Goal: Find specific page/section: Find specific page/section

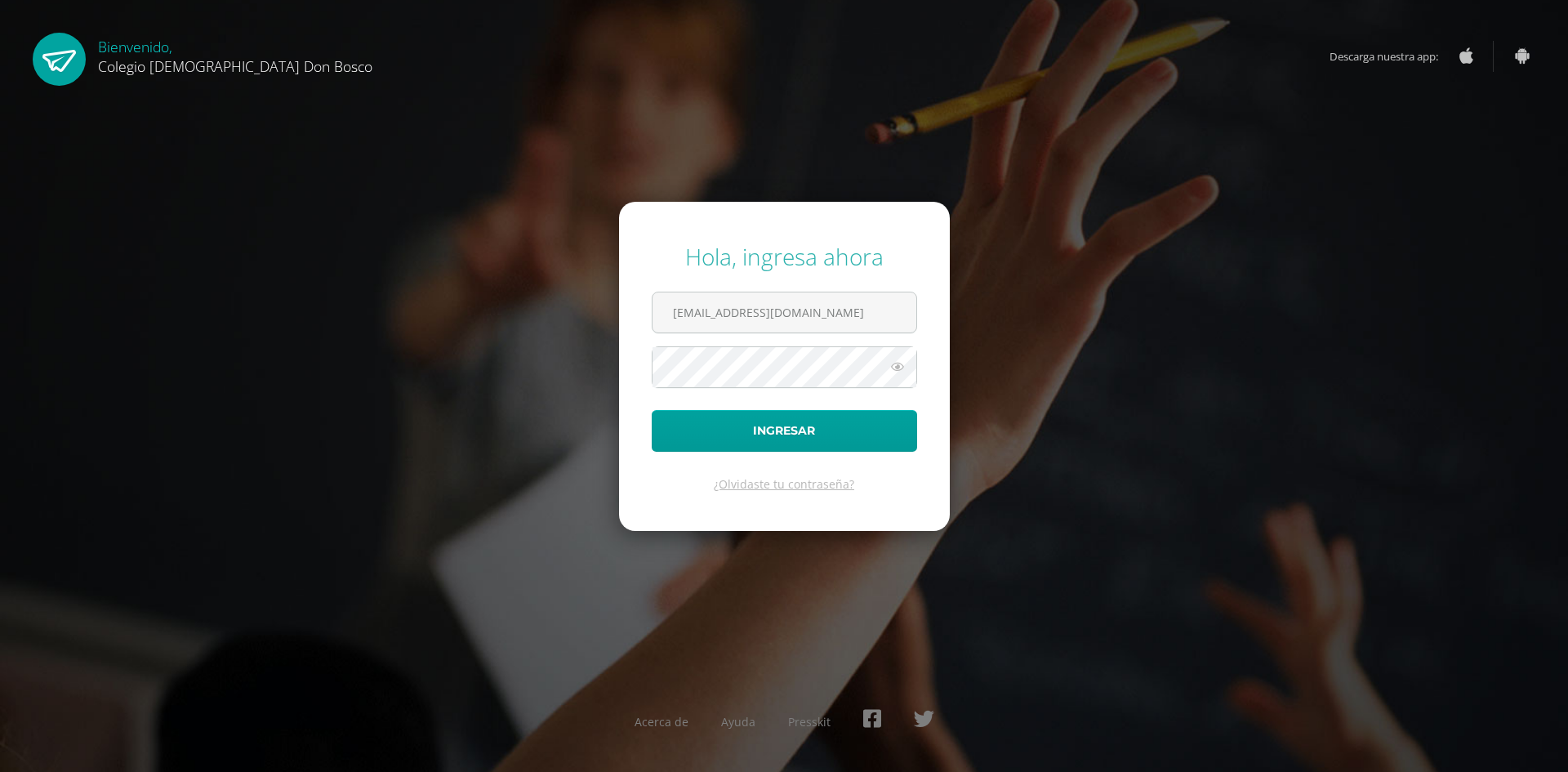
type input "[EMAIL_ADDRESS][DOMAIN_NAME]"
click at [652, 410] on button "Ingresar" at bounding box center [784, 430] width 265 height 42
click at [859, 438] on button "Ingresar" at bounding box center [784, 430] width 265 height 42
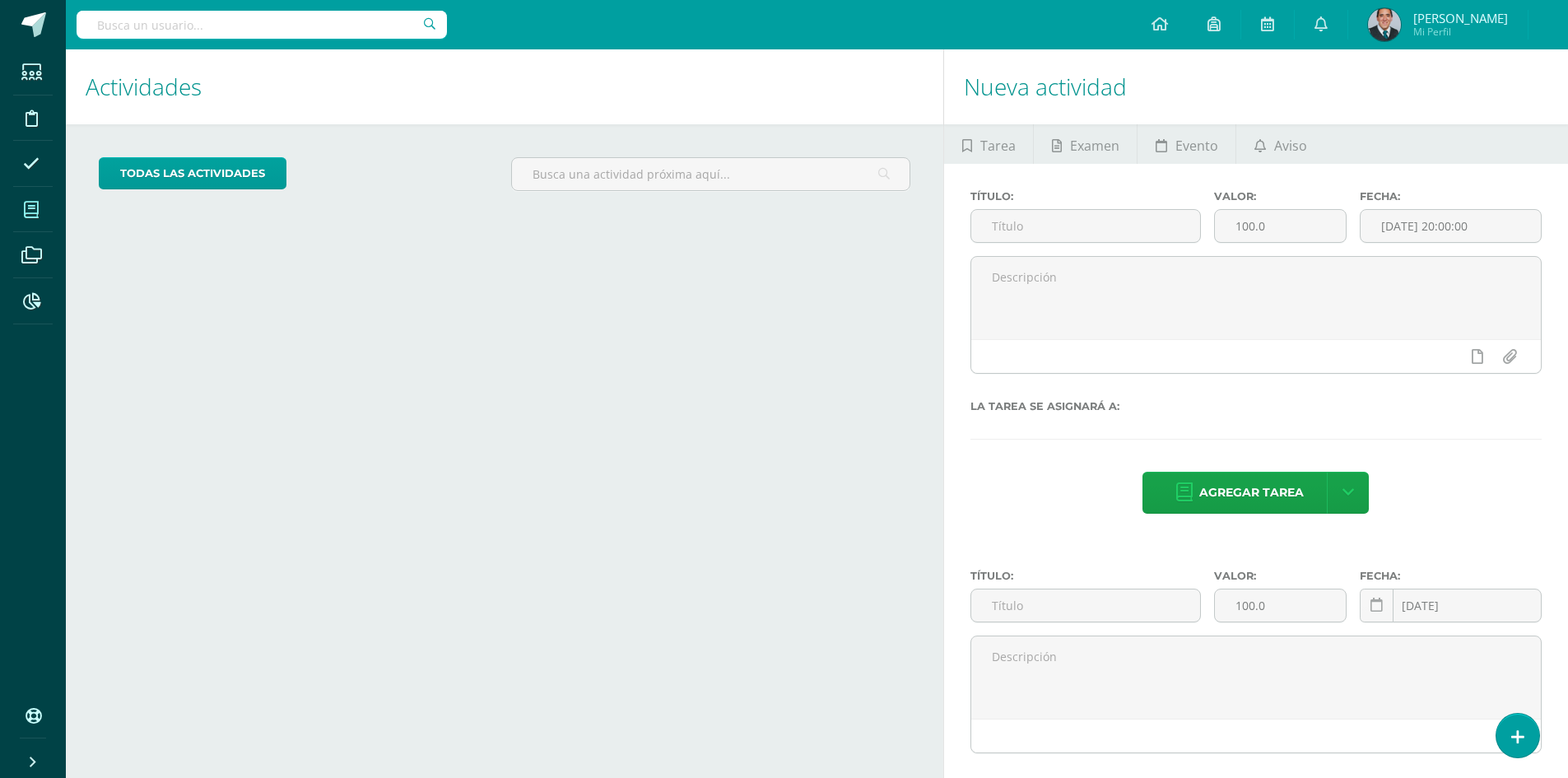
click at [26, 215] on icon at bounding box center [30, 210] width 15 height 17
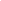
click at [0, 0] on html at bounding box center [0, 0] width 0 height 0
